Goal: Task Accomplishment & Management: Manage account settings

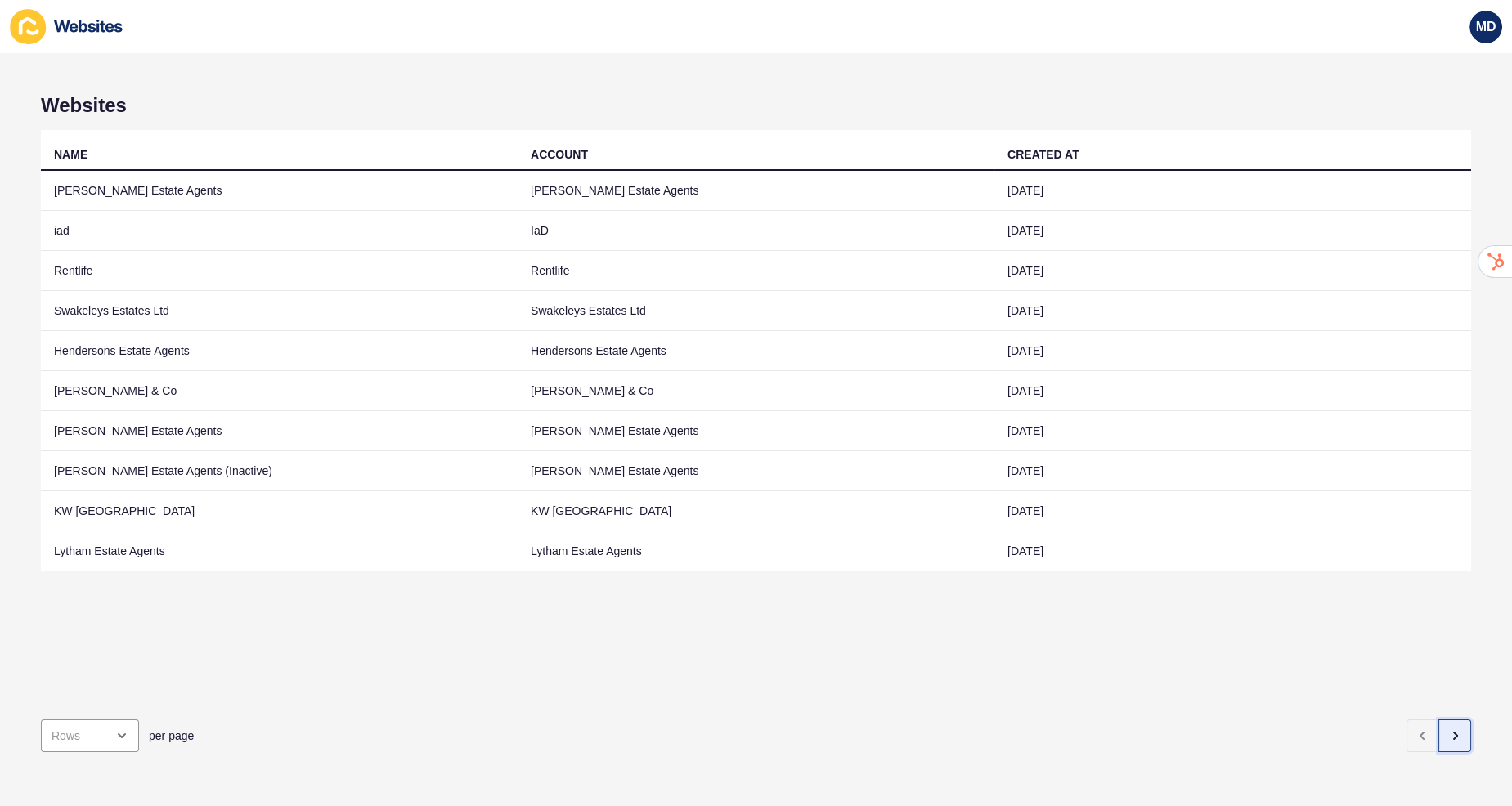
click at [1455, 736] on icon "button" at bounding box center [1455, 736] width 3 height 7
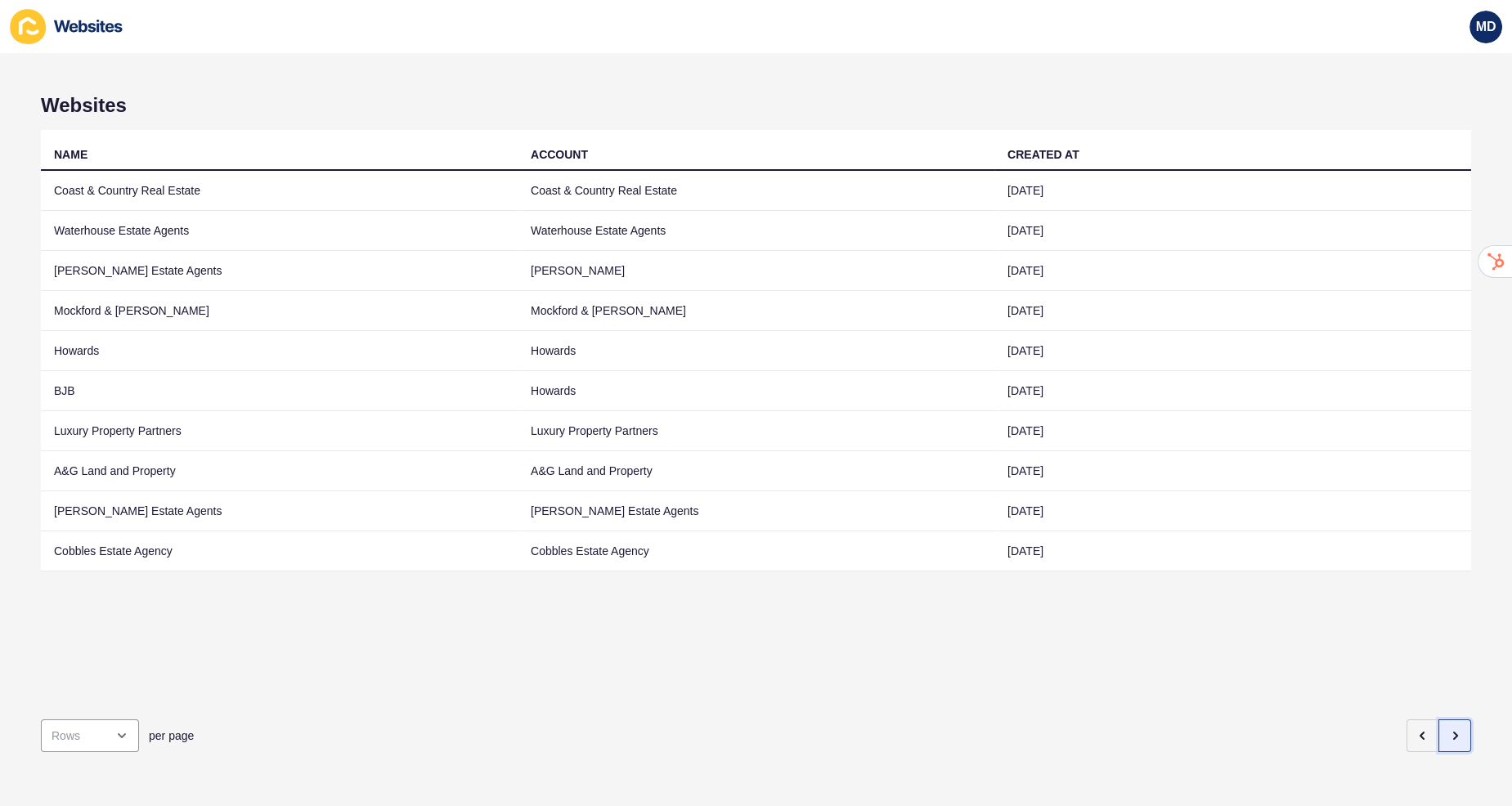
click at [1453, 727] on button "button" at bounding box center [1455, 736] width 33 height 33
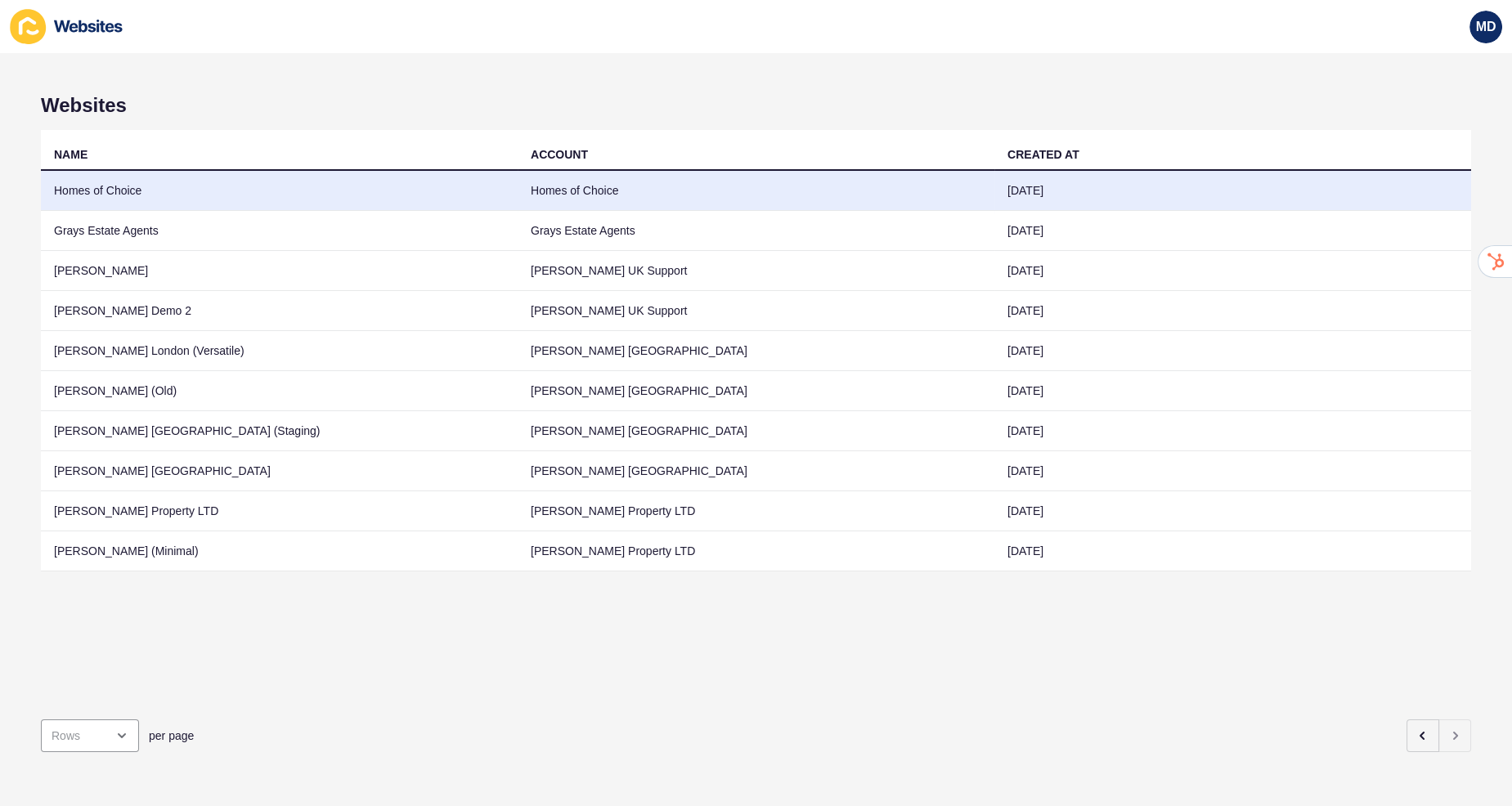
click at [291, 194] on td "Homes of Choice" at bounding box center [279, 191] width 477 height 40
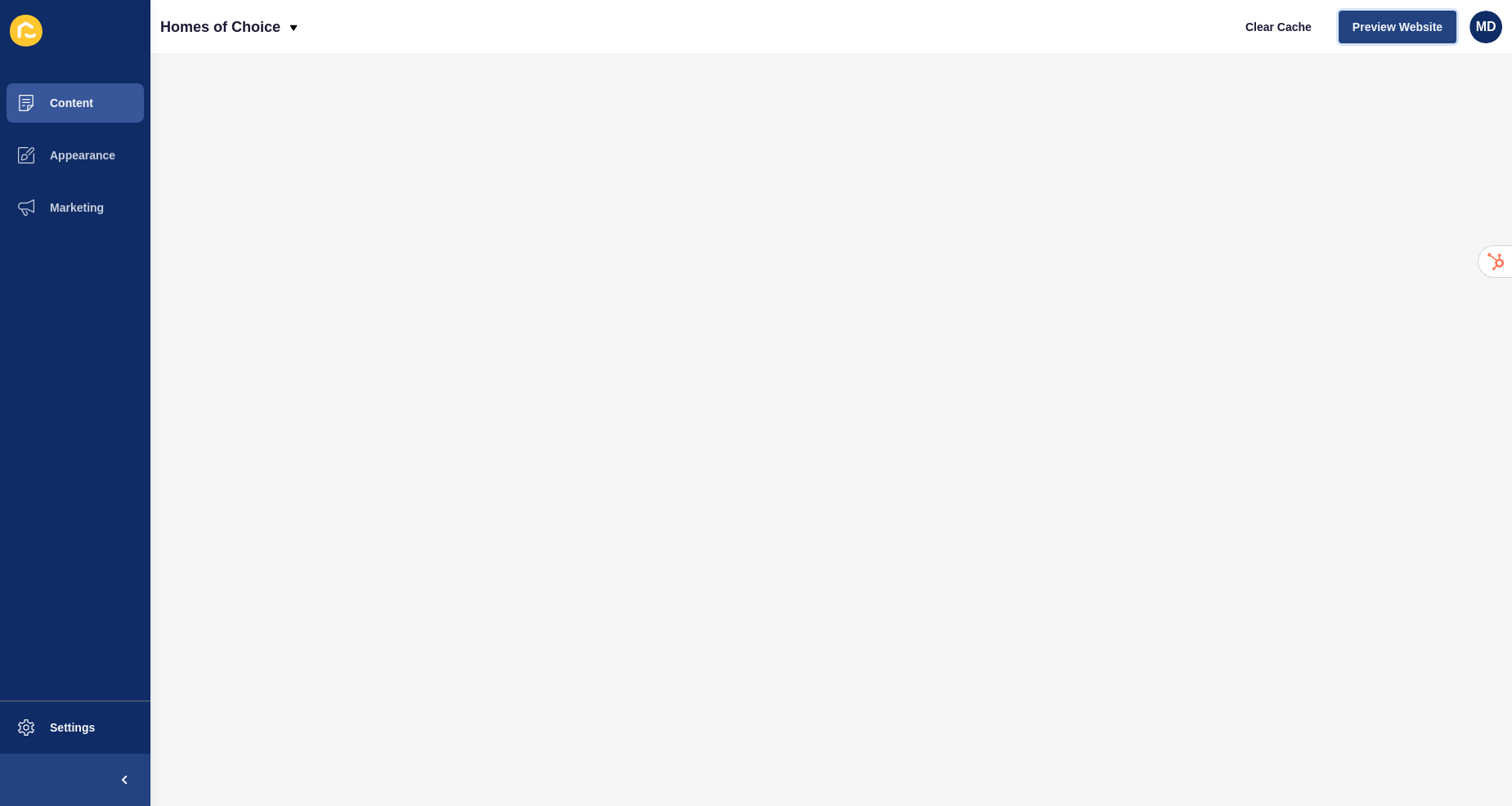
click at [1358, 38] on button "Preview Website" at bounding box center [1397, 27] width 117 height 33
click at [125, 160] on button "Appearance" at bounding box center [75, 155] width 150 height 52
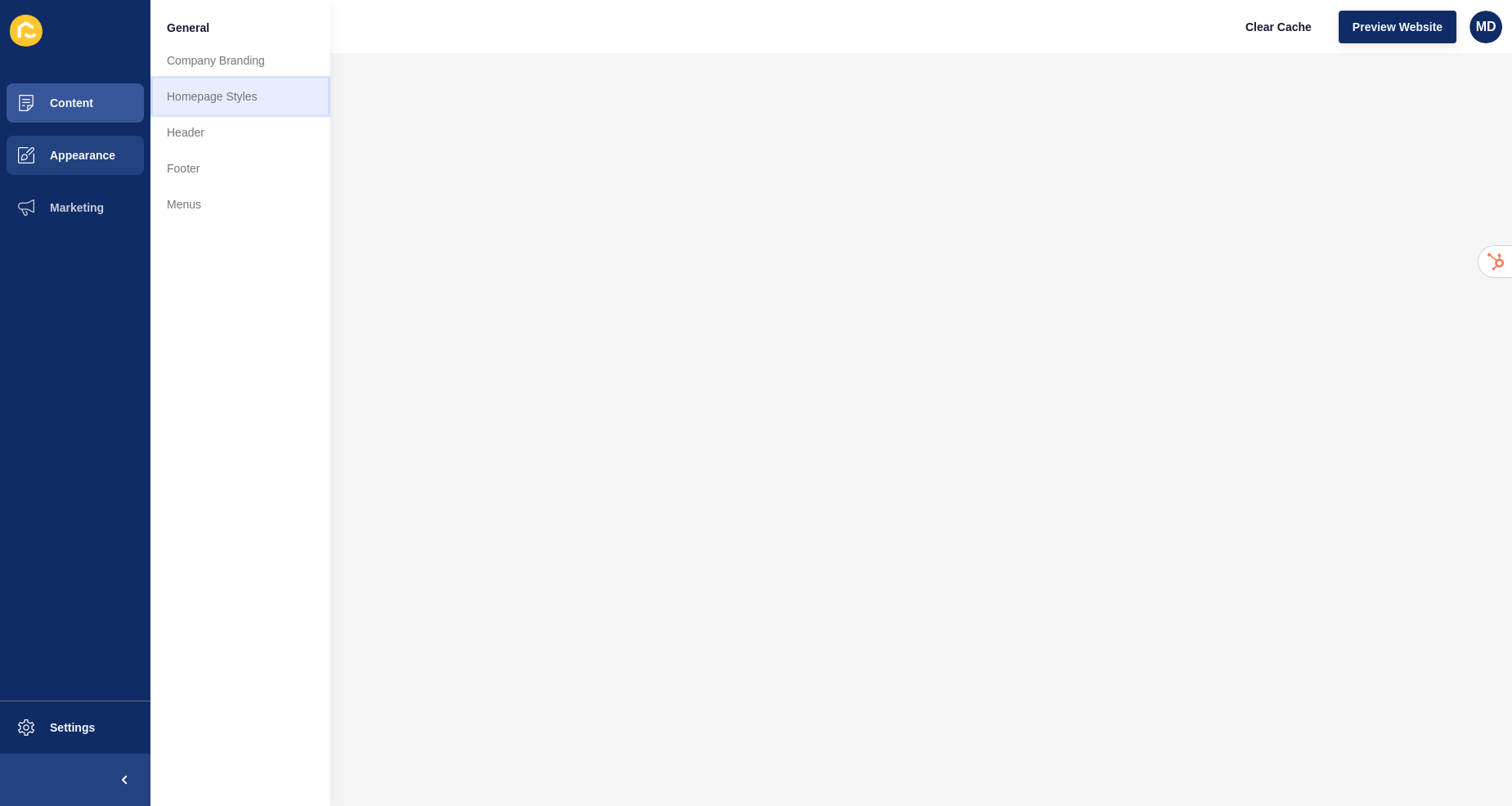
click at [285, 95] on link "Homepage Styles" at bounding box center [241, 97] width 180 height 36
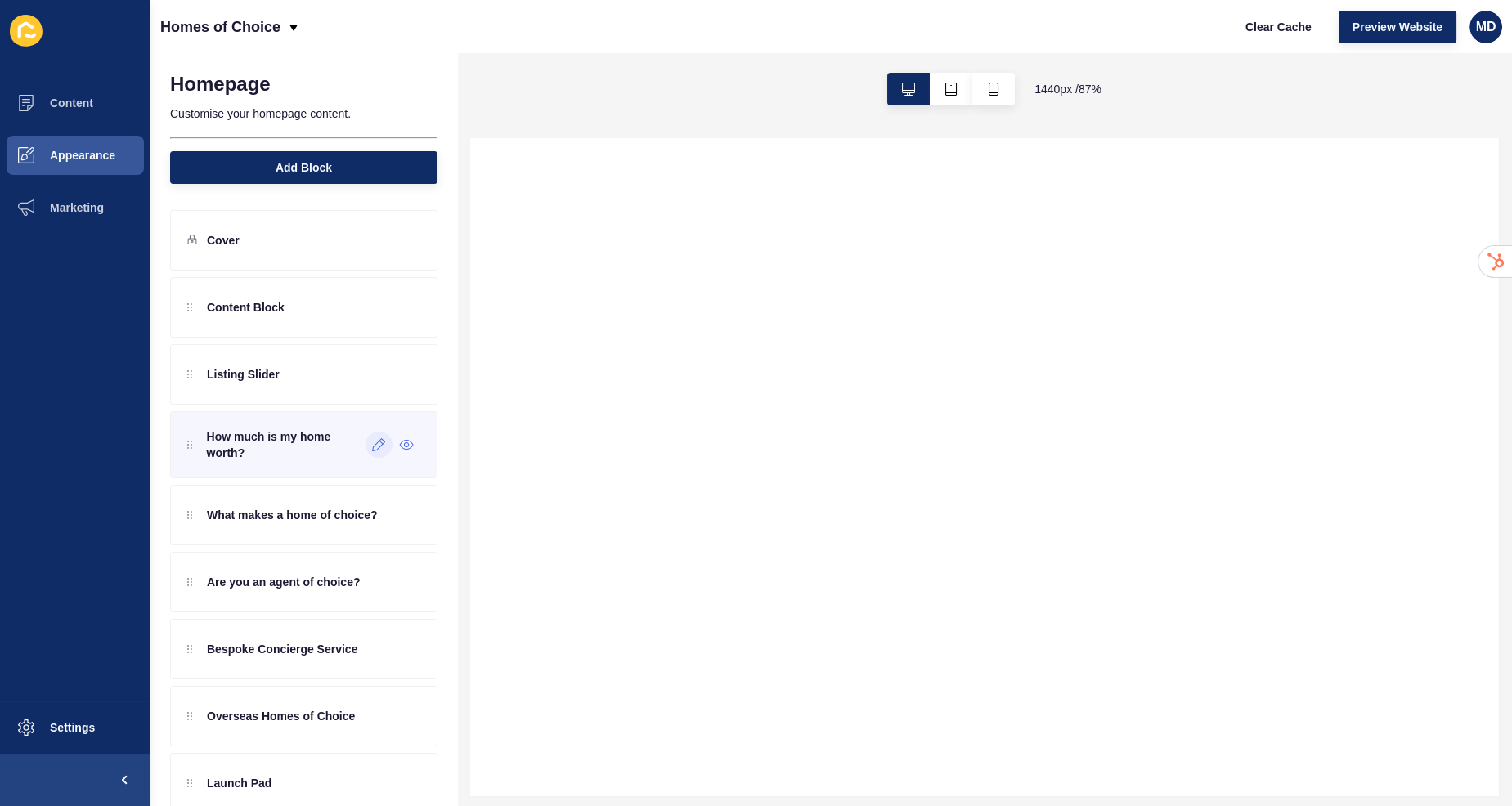
click at [374, 433] on div at bounding box center [379, 445] width 27 height 26
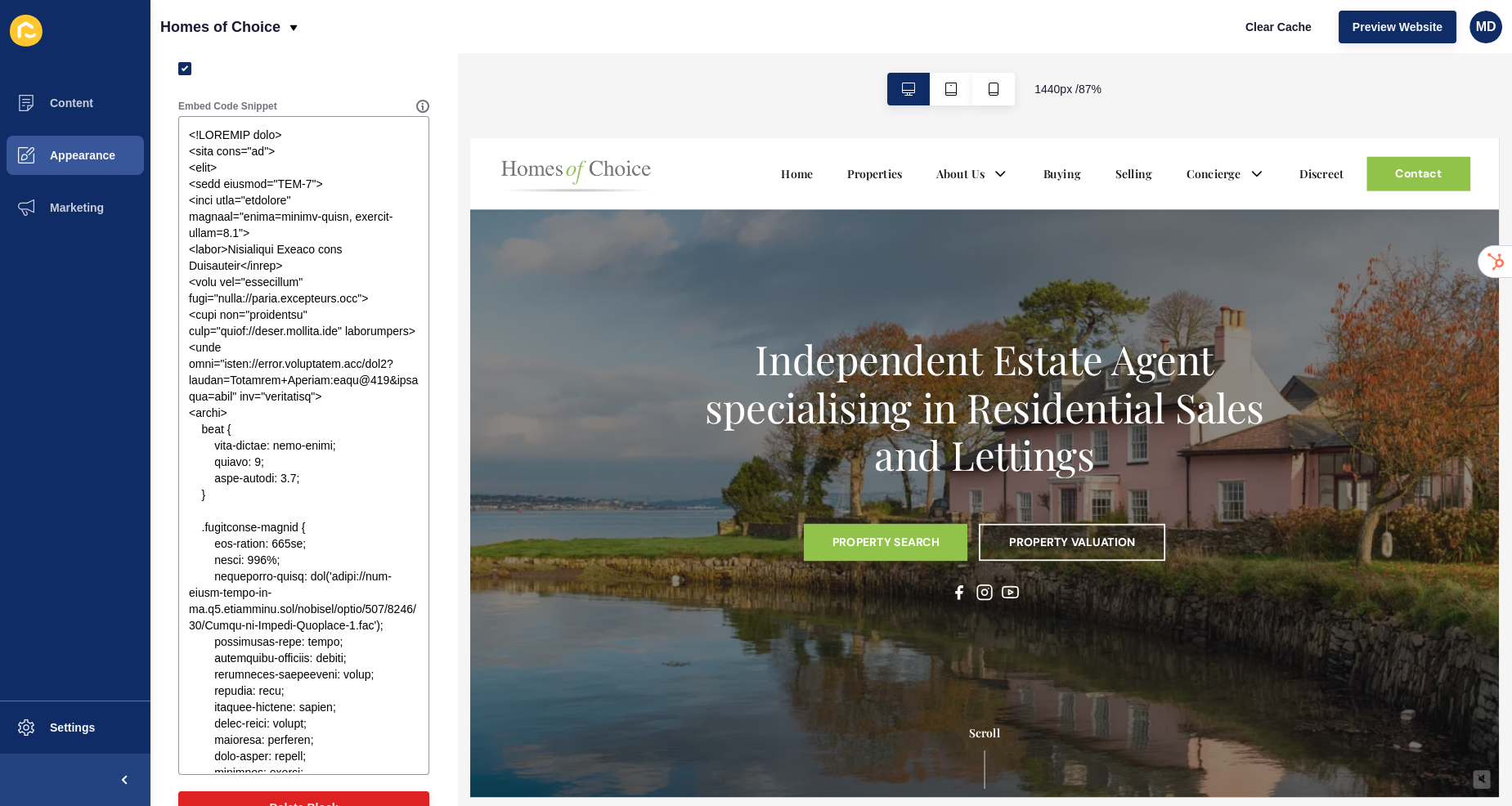
scroll to position [131, 0]
click at [263, 41] on p "Homes of Choice" at bounding box center [220, 26] width 120 height 41
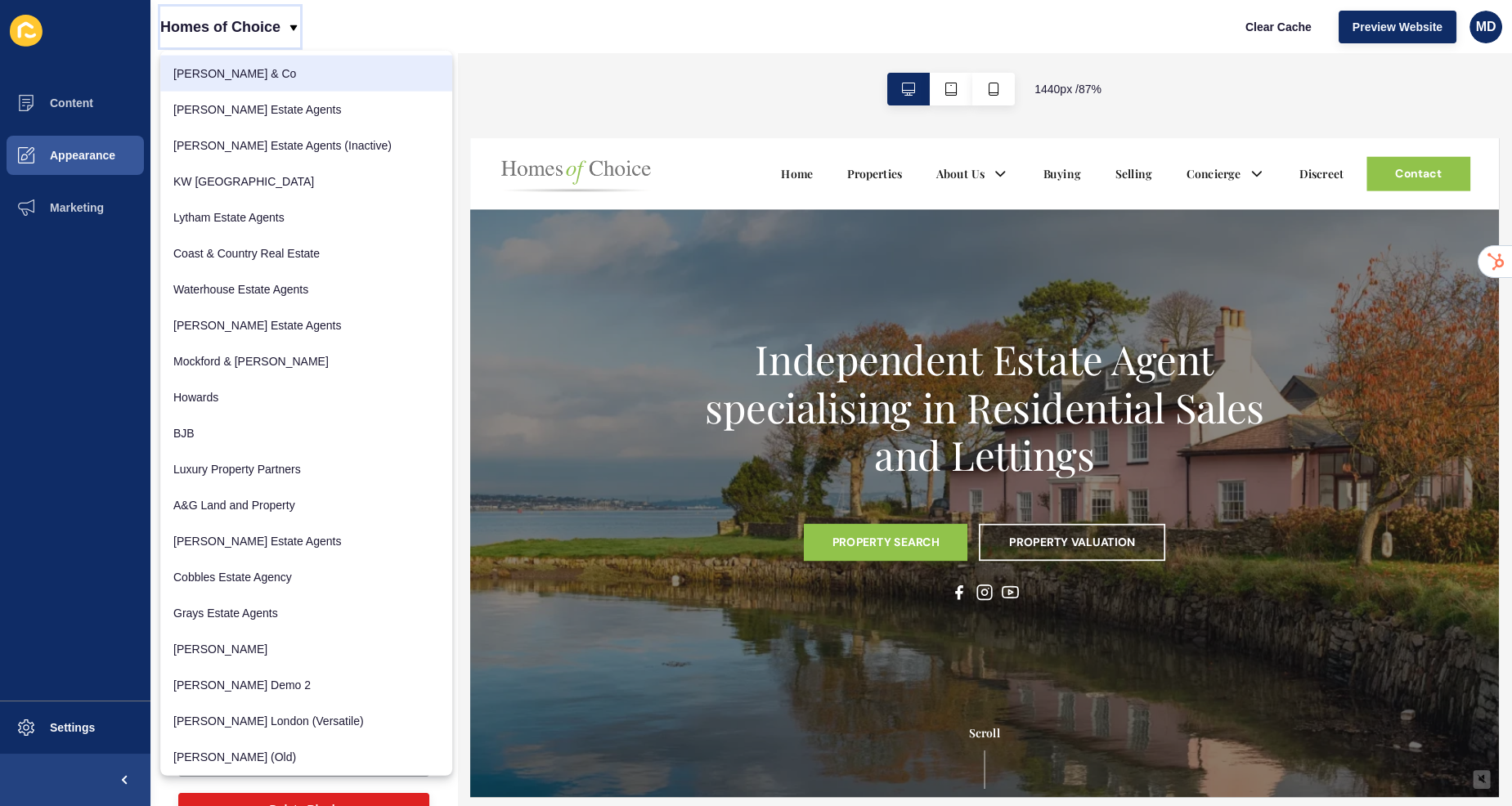
scroll to position [365, 0]
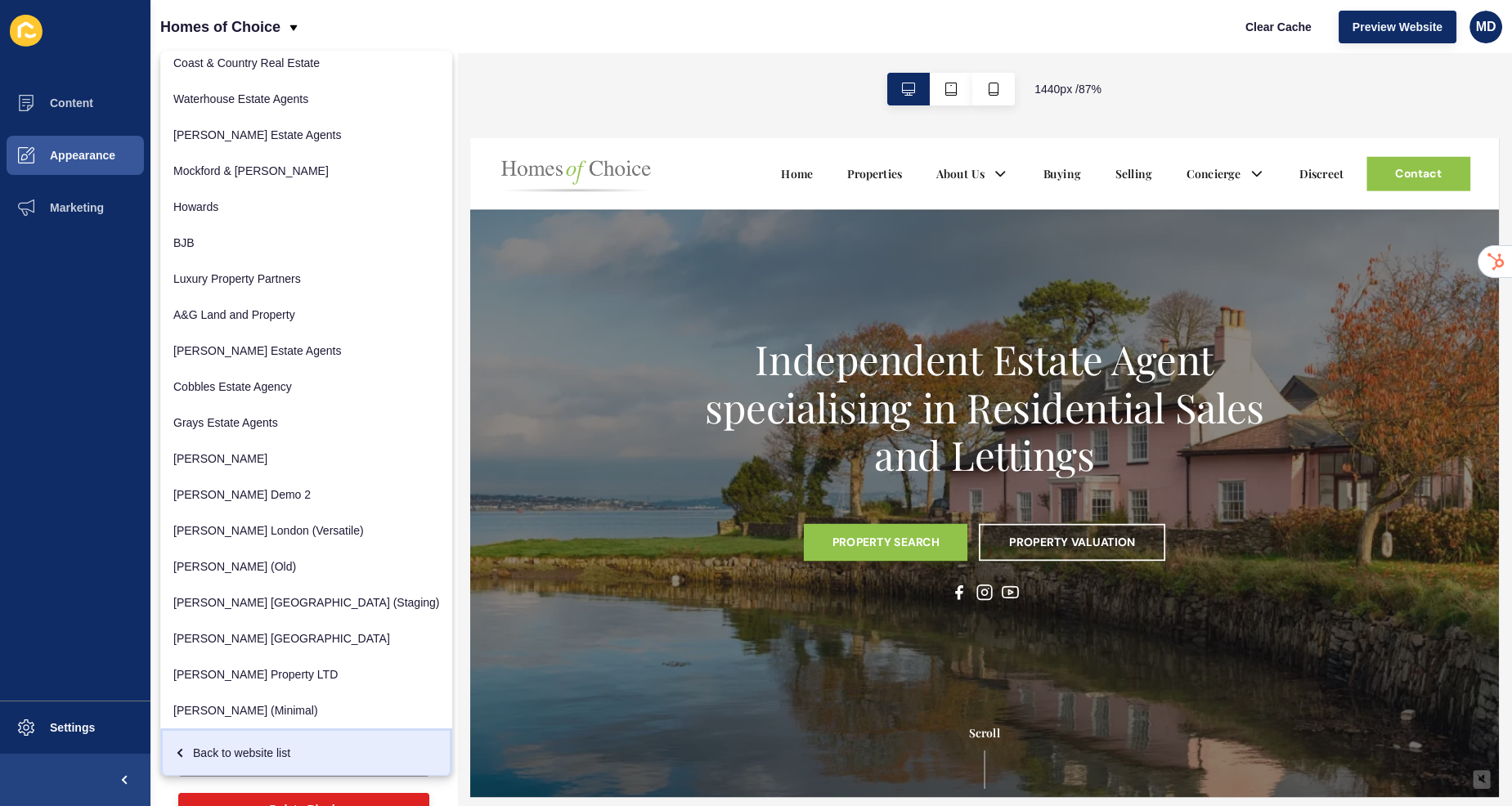
click at [274, 754] on div "Back to website list" at bounding box center [306, 753] width 265 height 30
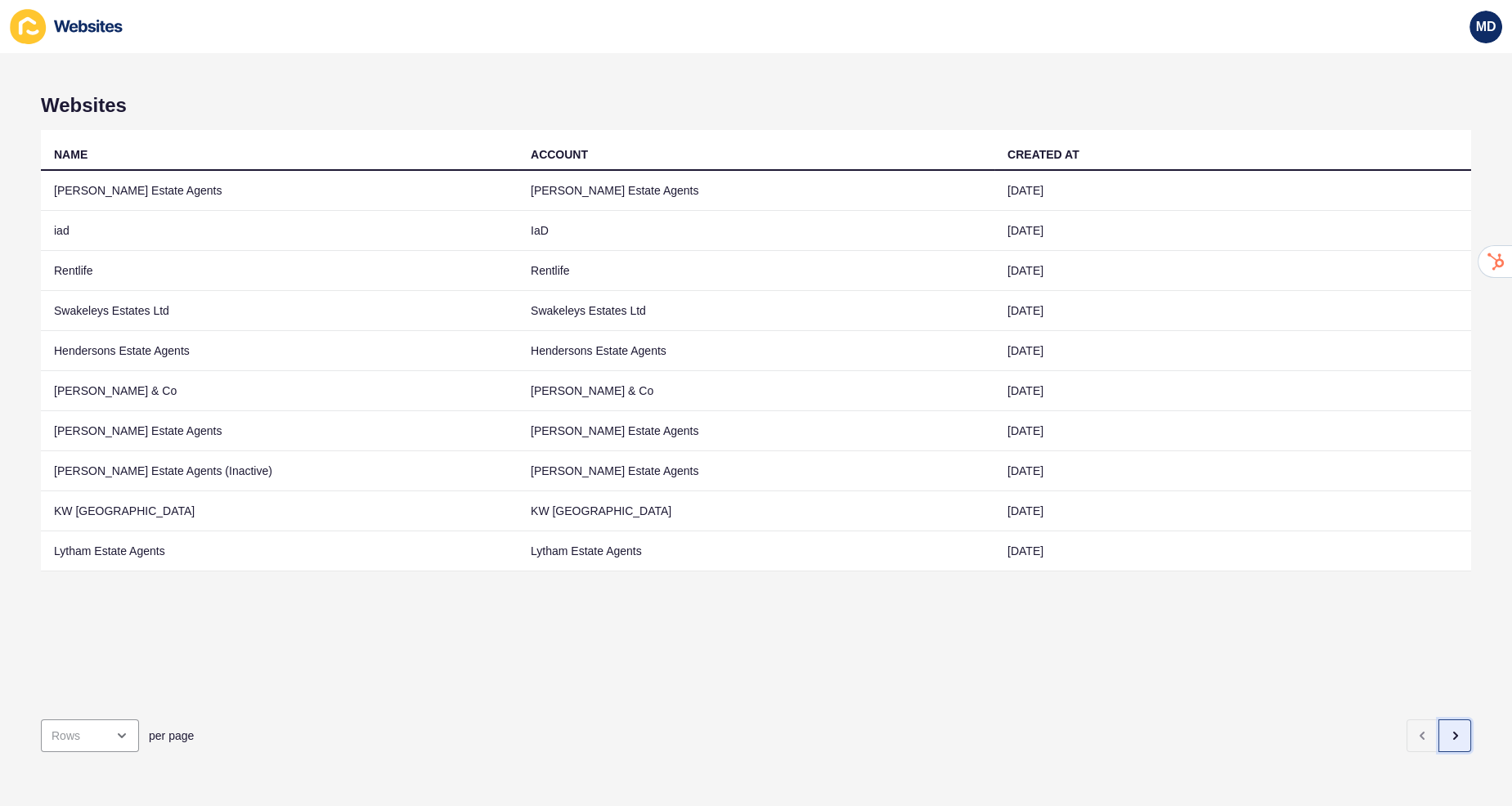
click at [1466, 737] on button "button" at bounding box center [1455, 736] width 33 height 33
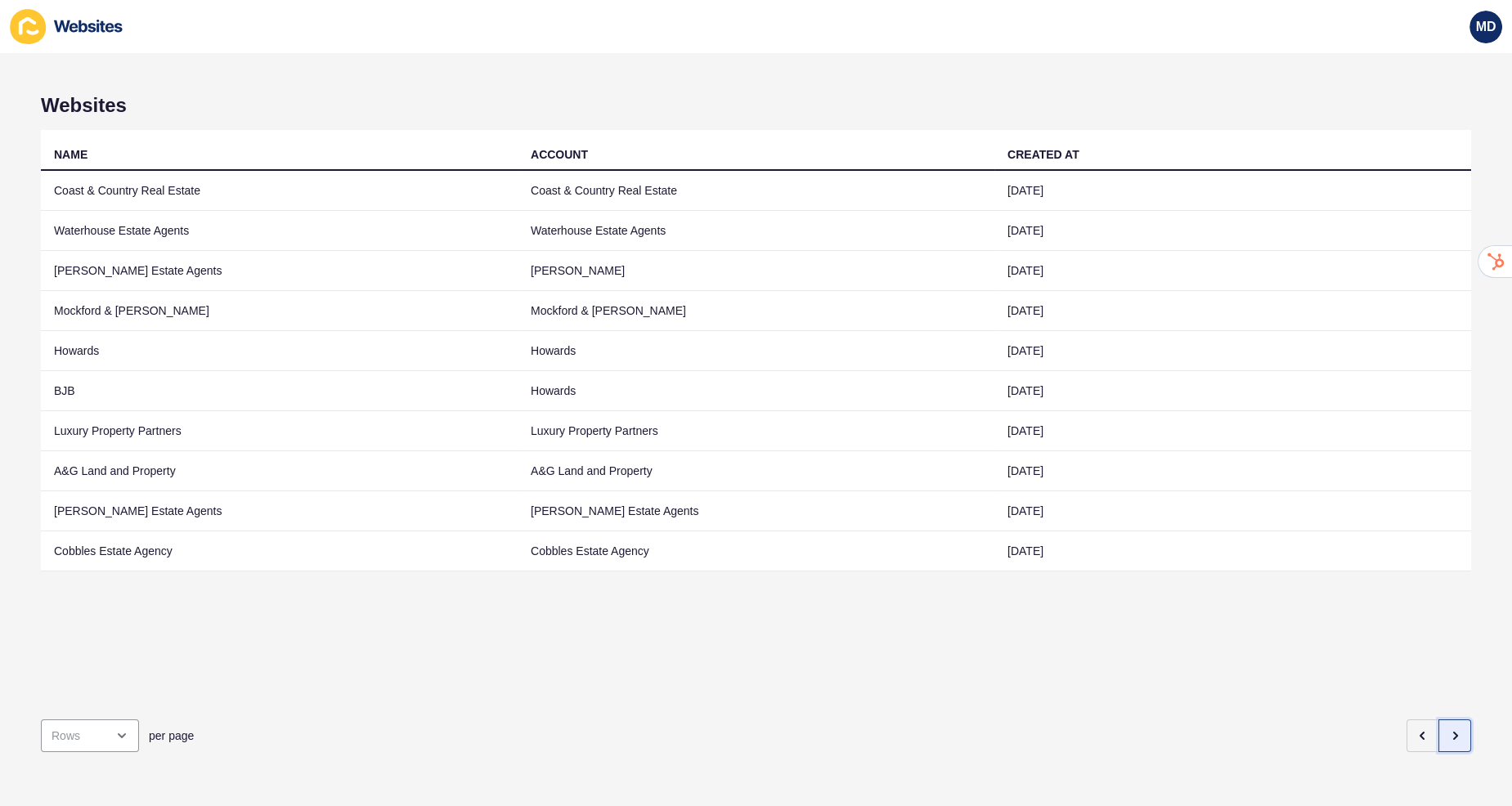
click at [1466, 737] on button "button" at bounding box center [1455, 736] width 33 height 33
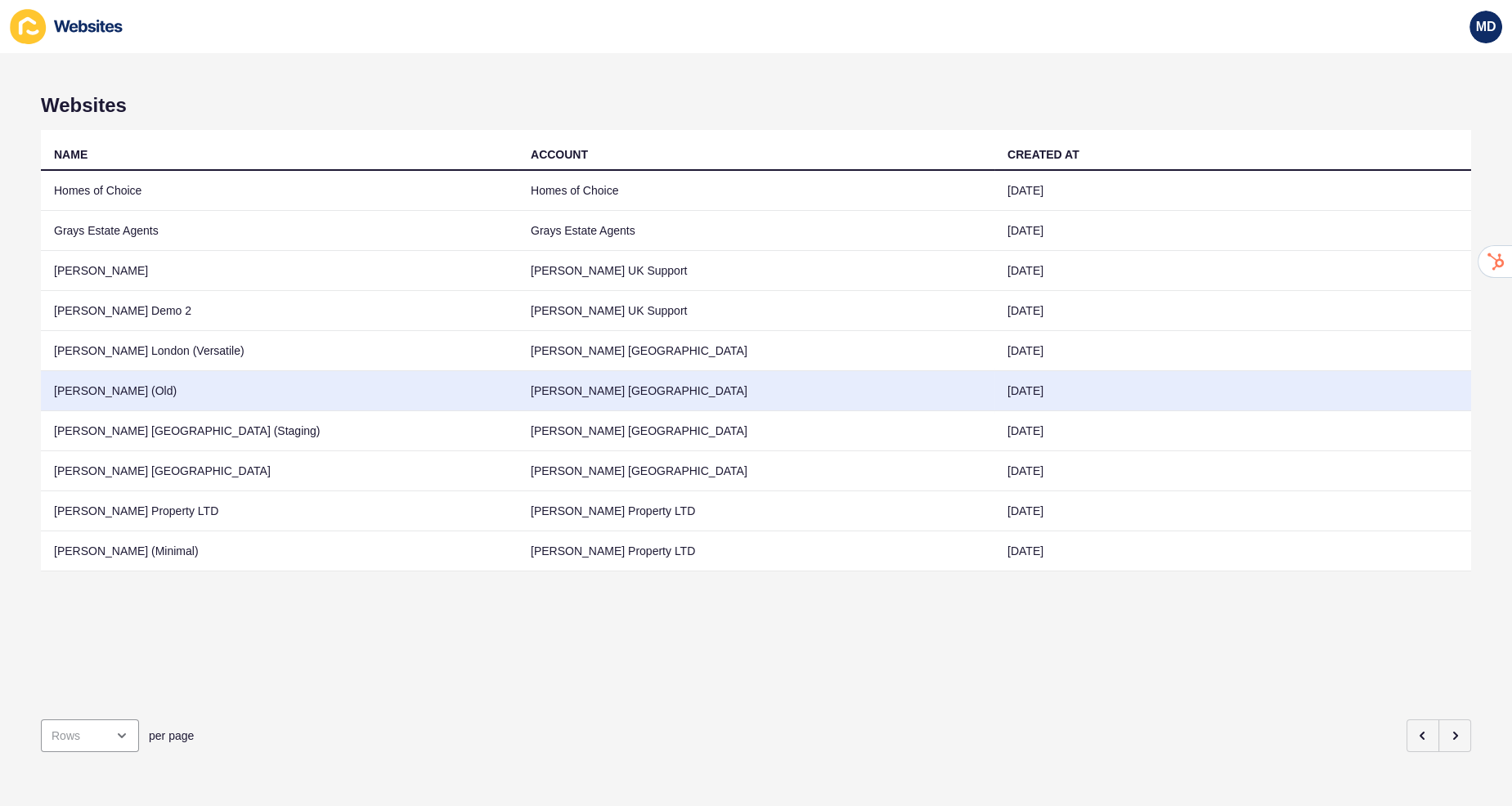
click at [266, 385] on td "[PERSON_NAME] (Old)" at bounding box center [279, 391] width 477 height 40
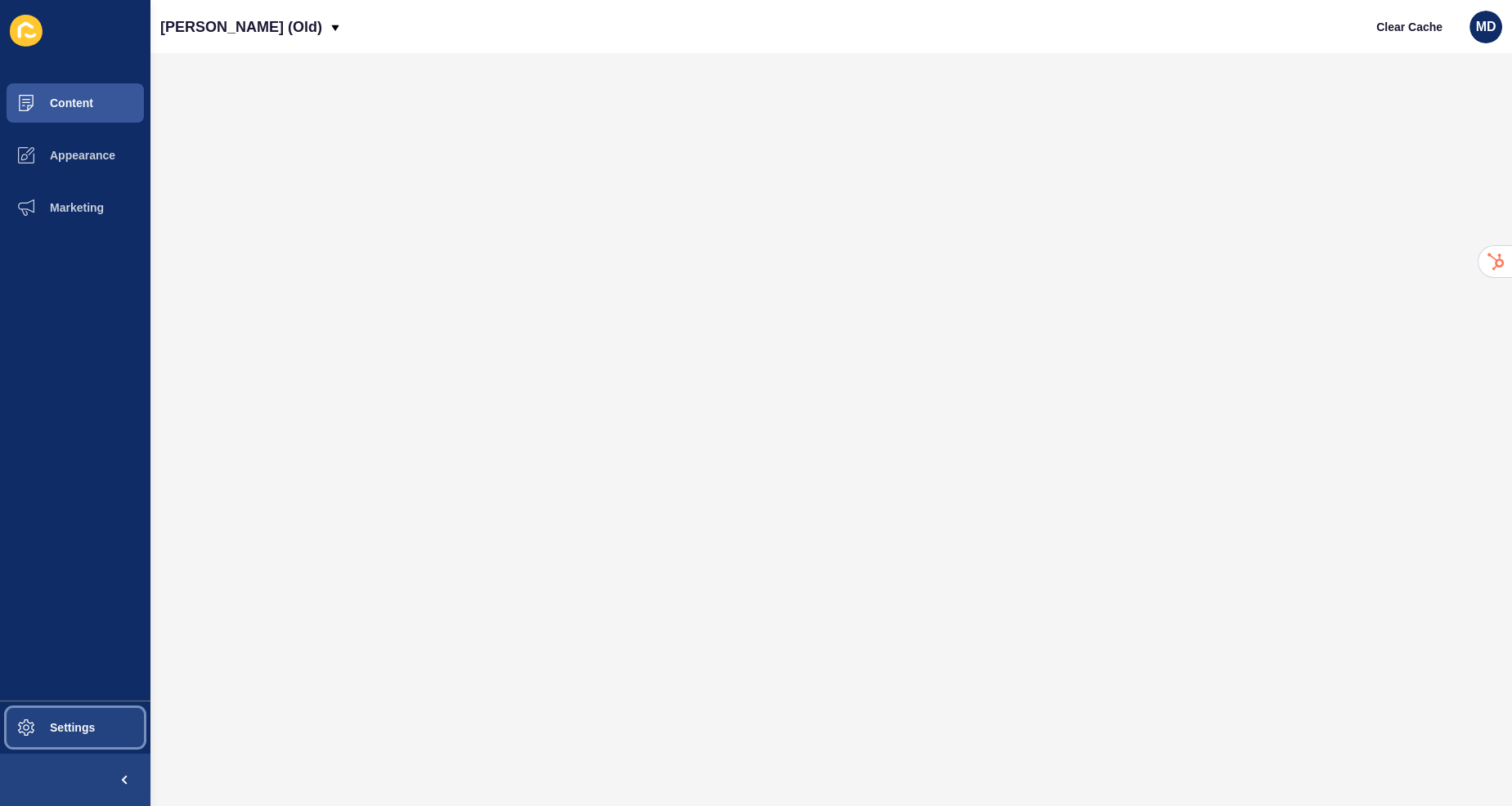
click at [76, 743] on button "Settings" at bounding box center [75, 727] width 150 height 52
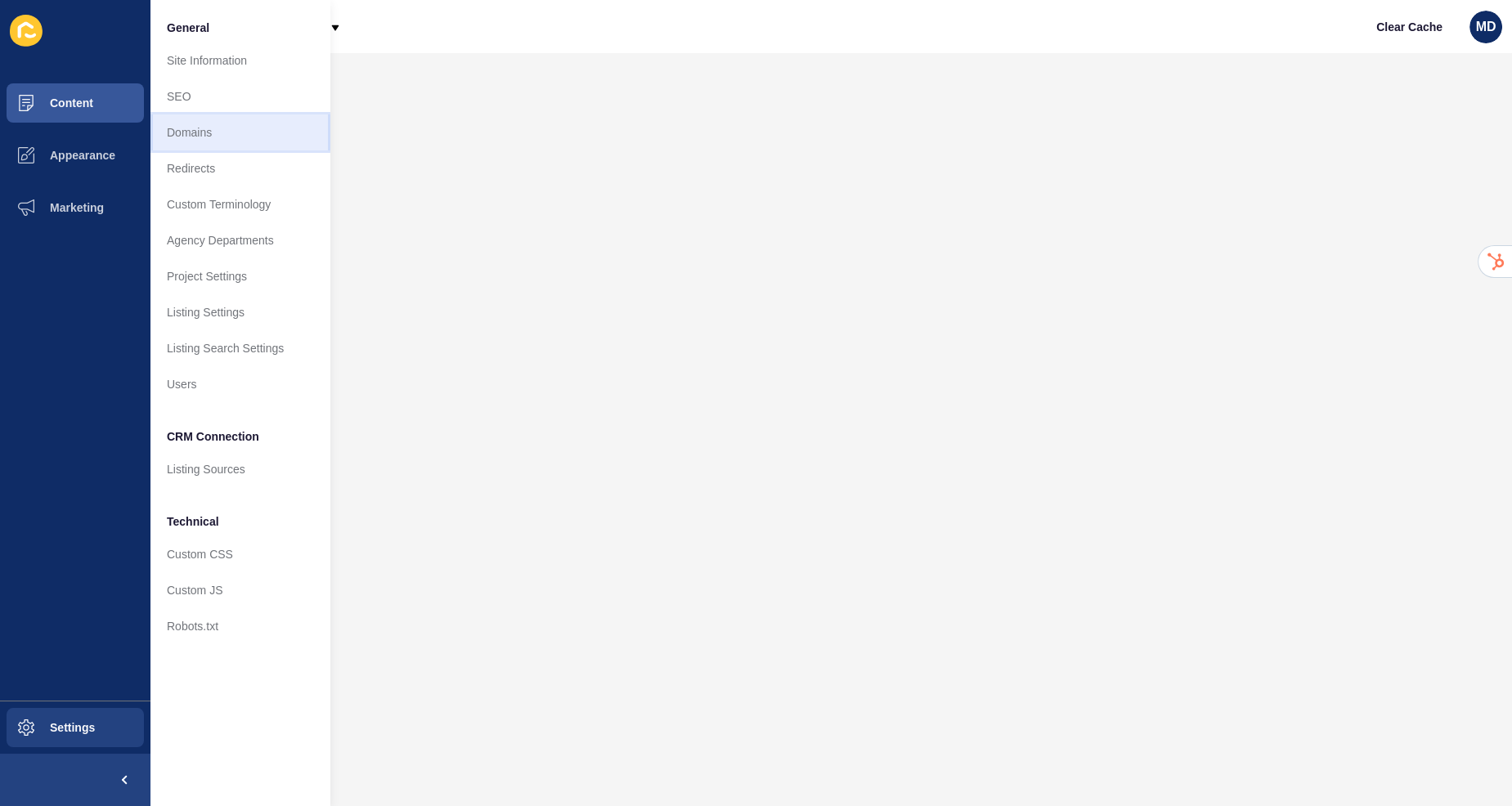
click at [230, 127] on link "Domains" at bounding box center [241, 132] width 180 height 36
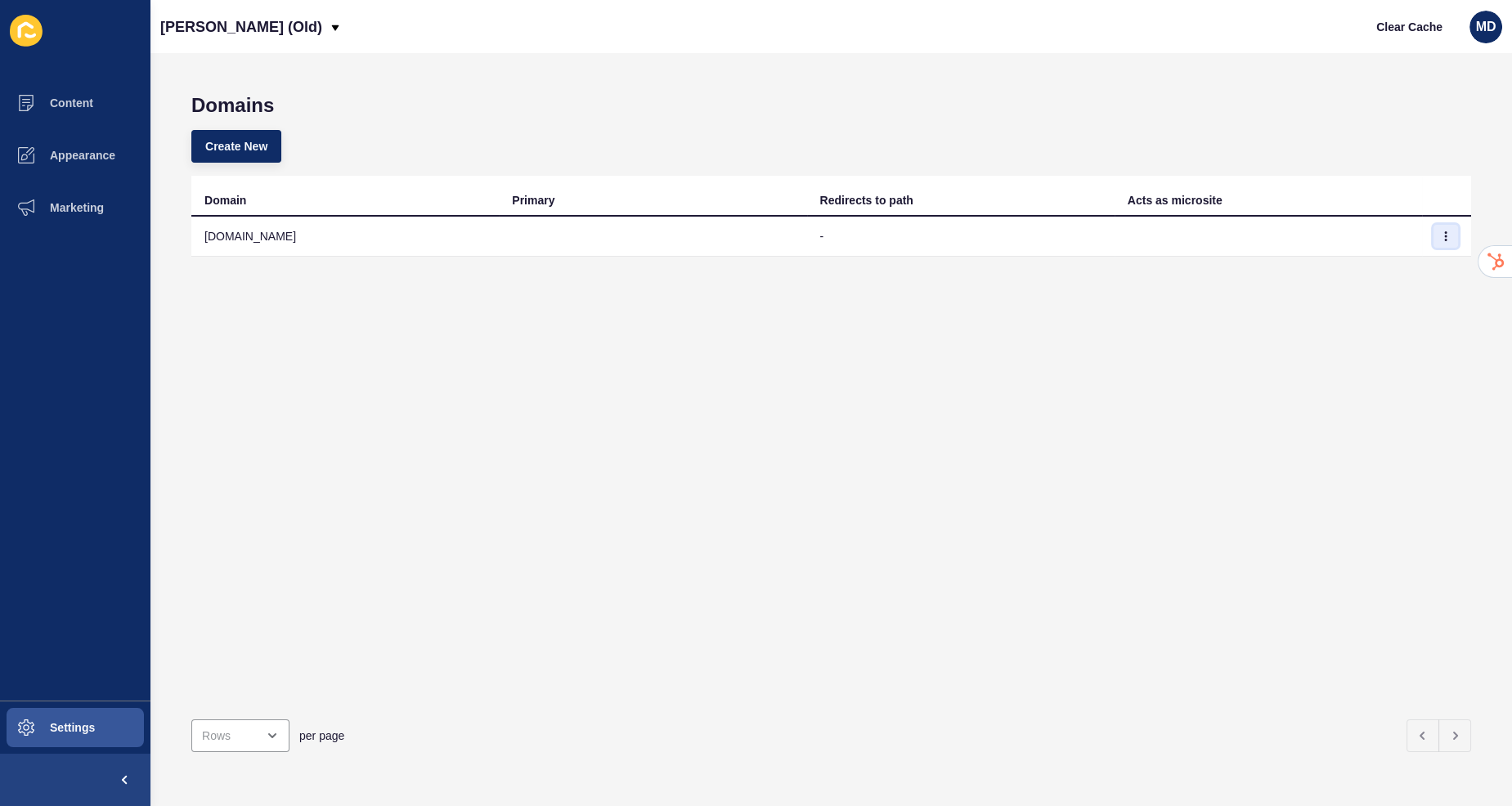
click at [1444, 237] on icon "button" at bounding box center [1446, 236] width 10 height 10
click at [1400, 265] on link "Edit" at bounding box center [1400, 269] width 114 height 36
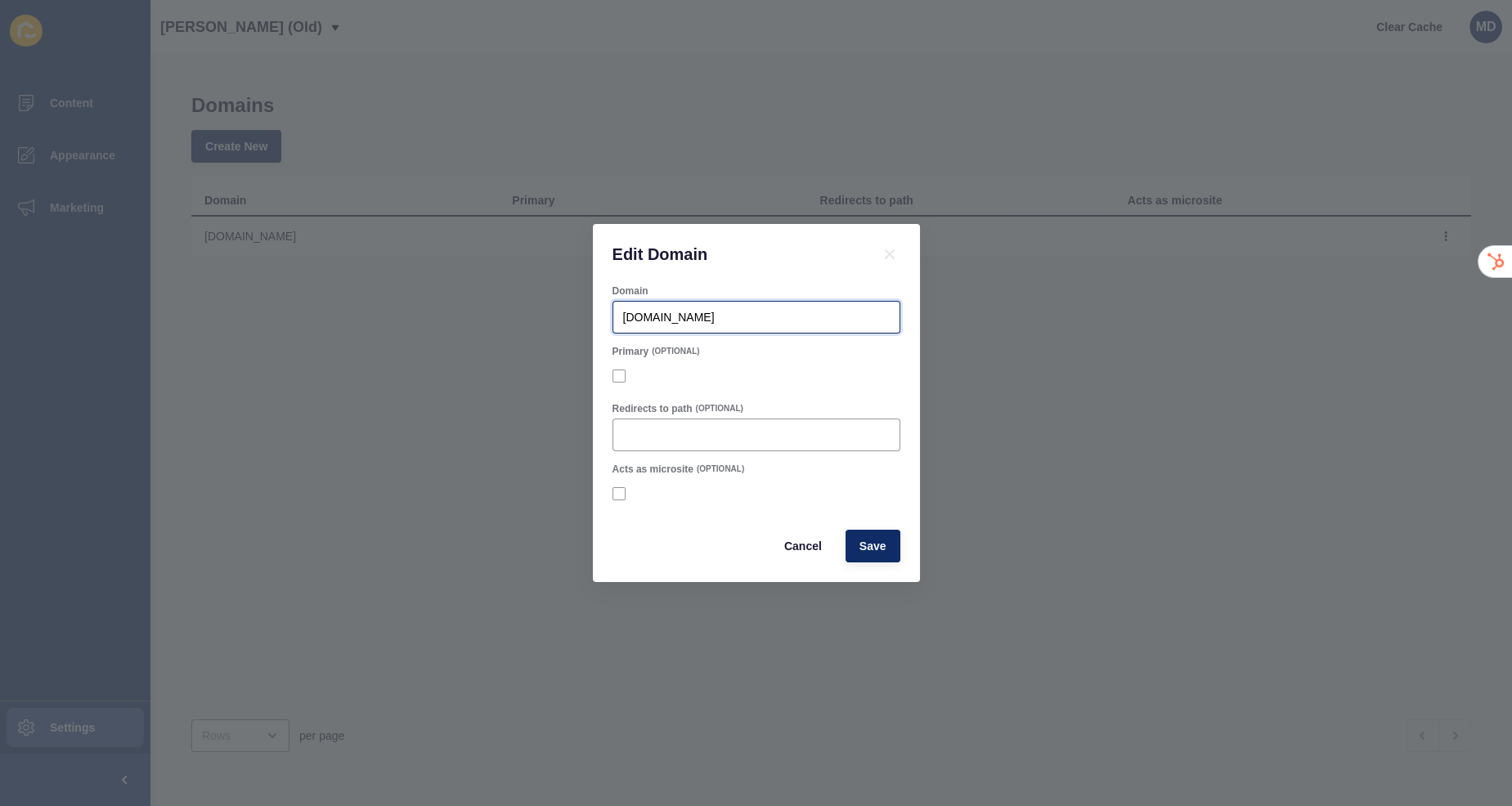
click at [859, 312] on input "[DOMAIN_NAME]" at bounding box center [756, 317] width 266 height 17
click at [803, 547] on span "Cancel" at bounding box center [802, 546] width 37 height 17
